Goal: Task Accomplishment & Management: Use online tool/utility

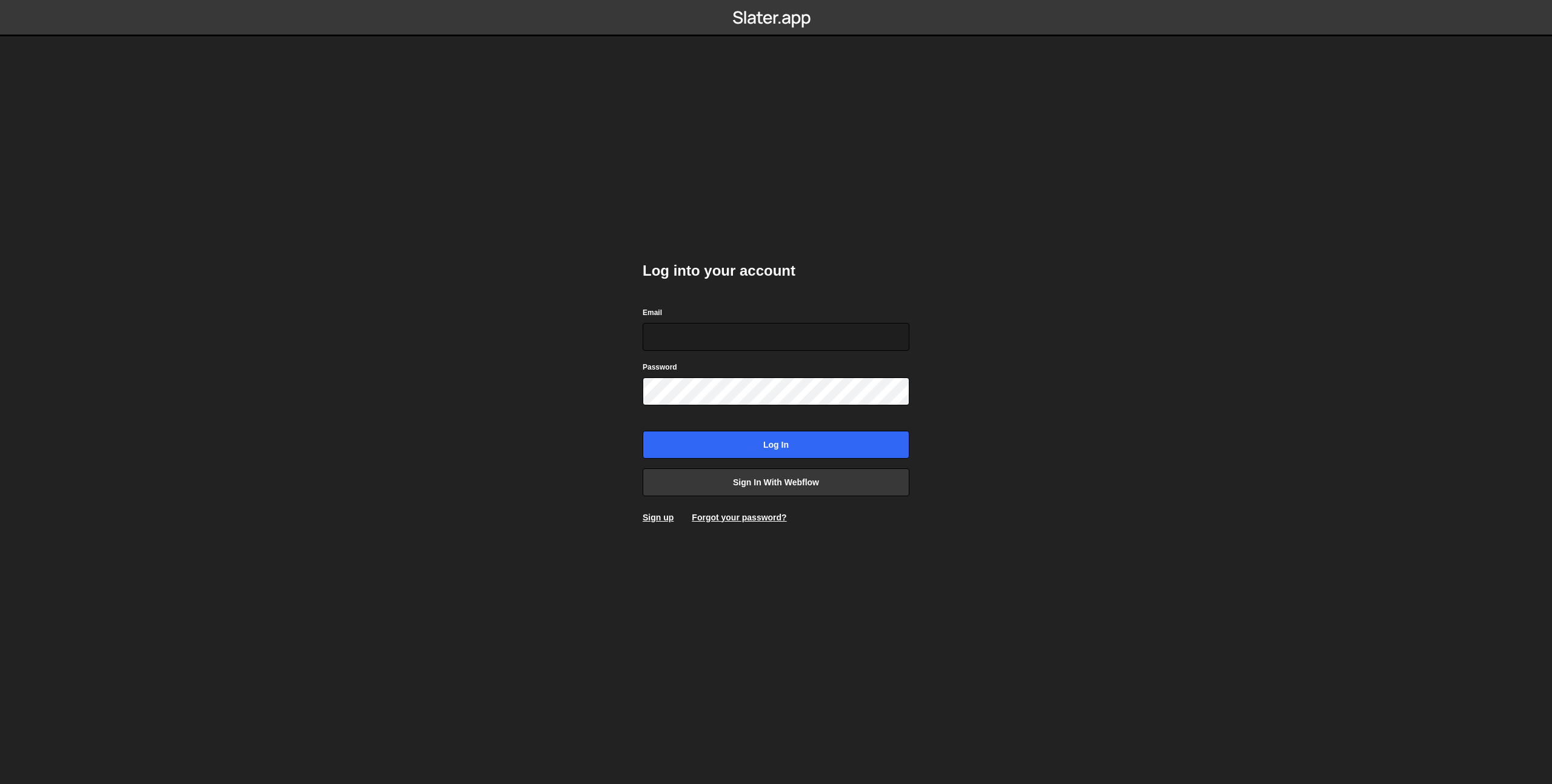
type input "connect@dotfun.co"
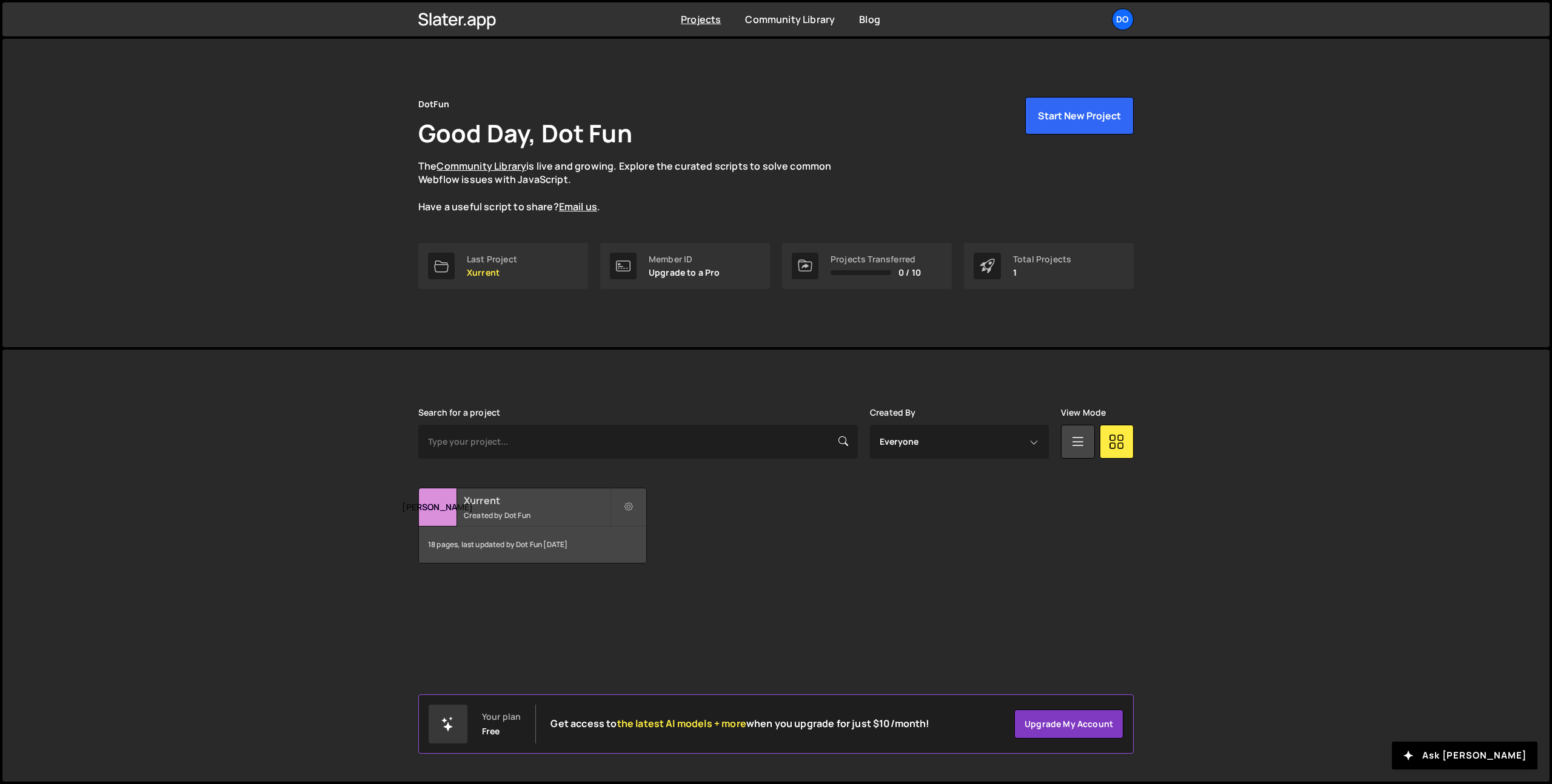
click at [503, 513] on small "Created by Dot Fun" at bounding box center [537, 515] width 146 height 10
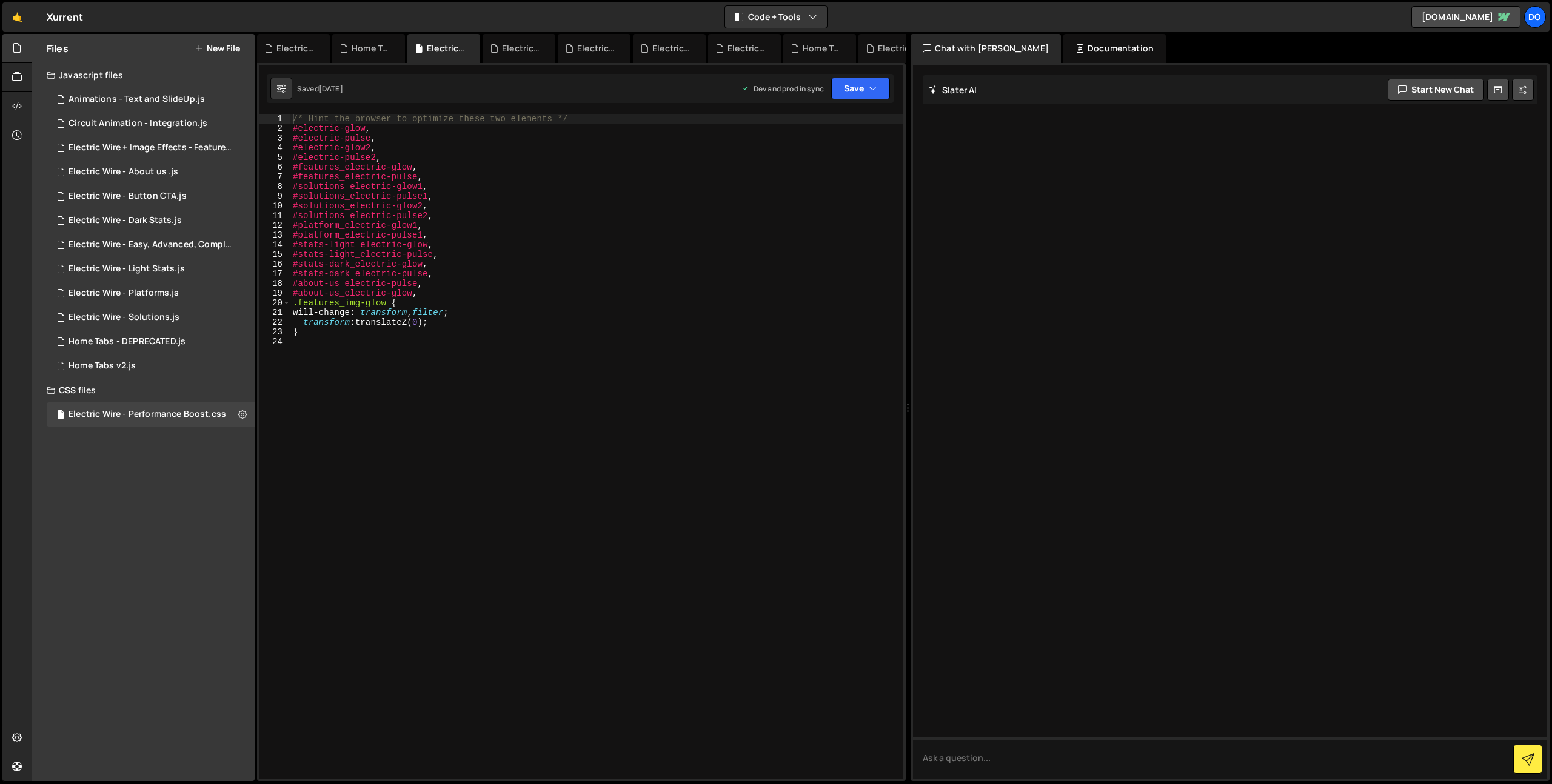
click at [216, 45] on button "New File" at bounding box center [217, 48] width 45 height 9
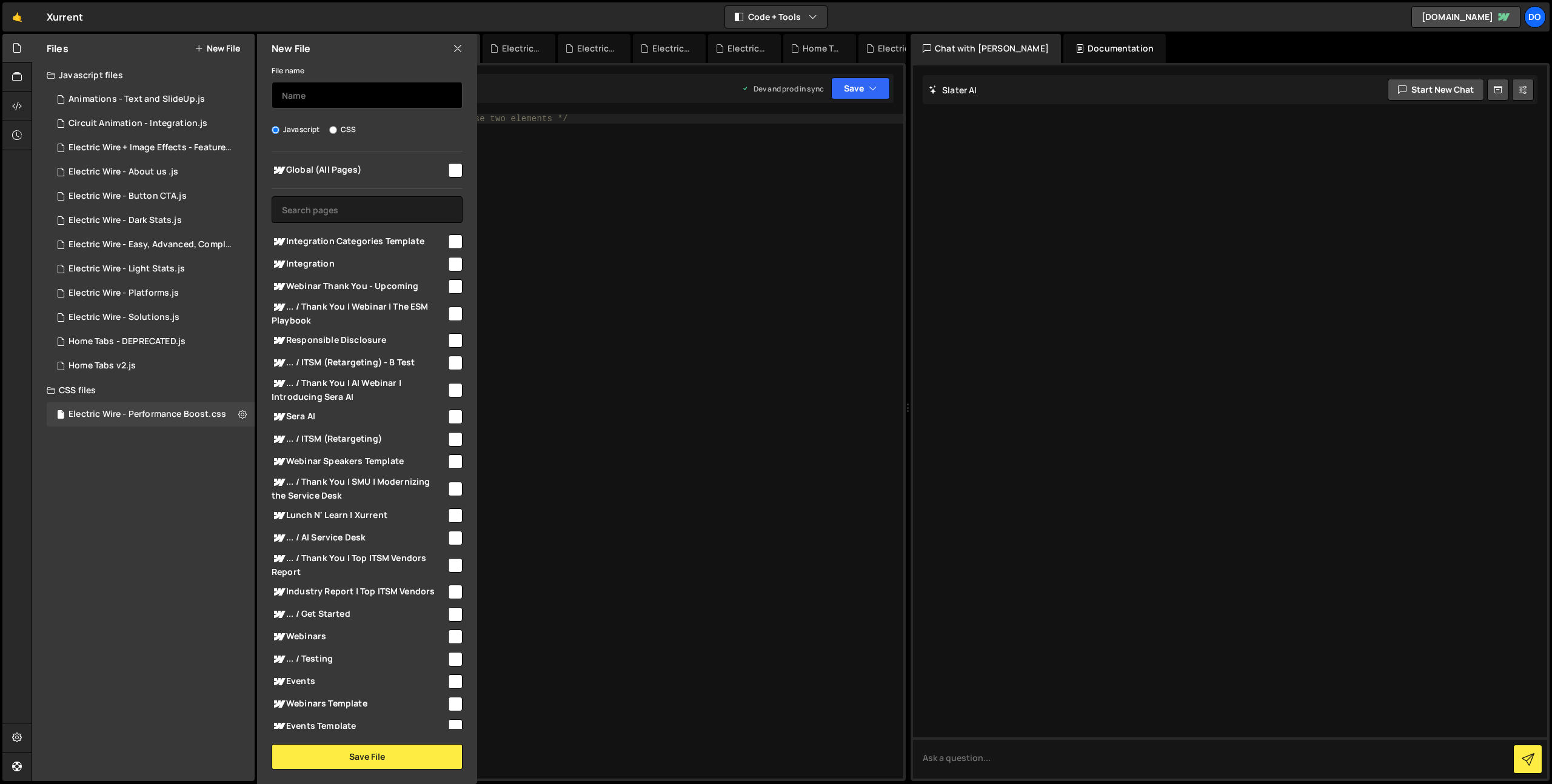
click at [362, 98] on input "text" at bounding box center [366, 95] width 191 height 26
type input "Optibase Loader"
click at [341, 211] on input "text" at bounding box center [366, 210] width 191 height 26
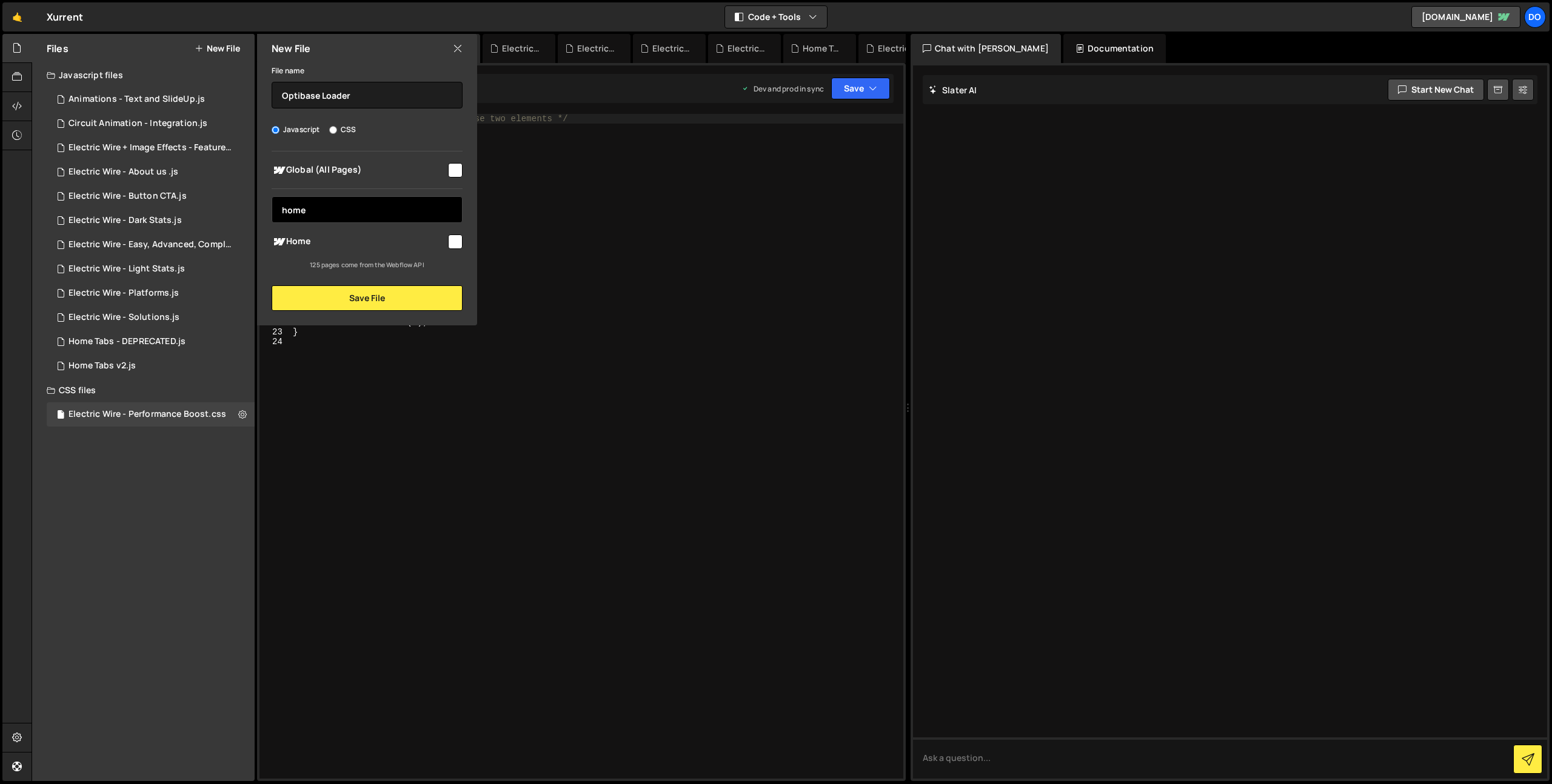
type input "home"
click at [446, 238] on div at bounding box center [455, 241] width 16 height 16
click at [453, 240] on input "checkbox" at bounding box center [455, 242] width 14 height 14
click at [455, 244] on input "checkbox" at bounding box center [455, 242] width 14 height 14
click at [451, 245] on input "checkbox" at bounding box center [455, 242] width 14 height 14
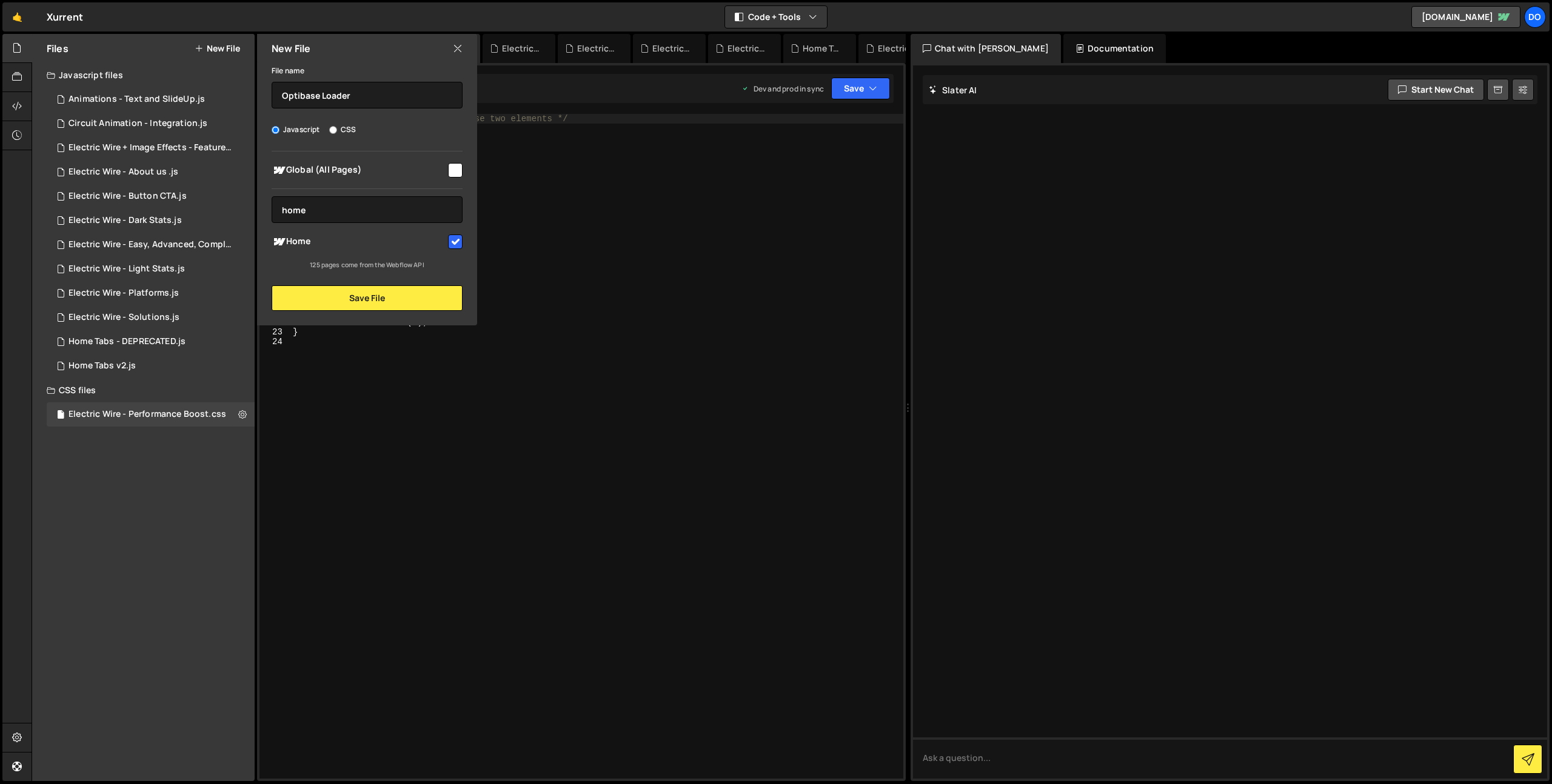
click at [451, 245] on input "checkbox" at bounding box center [455, 242] width 14 height 14
checkbox input "false"
click at [395, 218] on input "home" at bounding box center [366, 210] width 191 height 26
